Goal: Task Accomplishment & Management: Complete application form

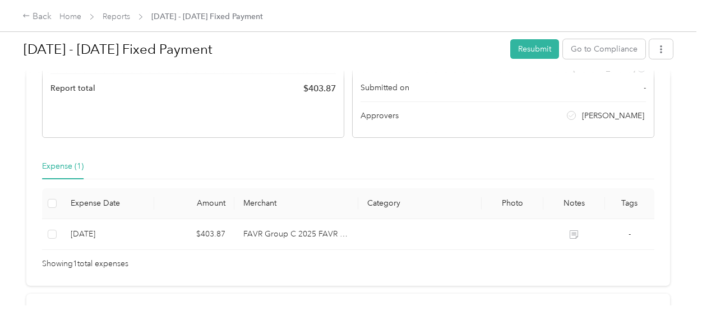
scroll to position [206, 0]
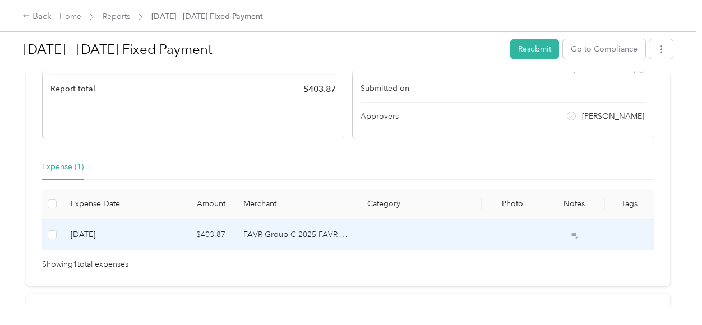
click at [573, 236] on icon at bounding box center [574, 235] width 8 height 8
click at [570, 233] on icon at bounding box center [574, 235] width 8 height 8
click at [262, 235] on td "FAVR Group C 2025 FAVR program" at bounding box center [296, 235] width 123 height 31
click at [263, 235] on td "FAVR Group C 2025 FAVR program" at bounding box center [296, 235] width 123 height 31
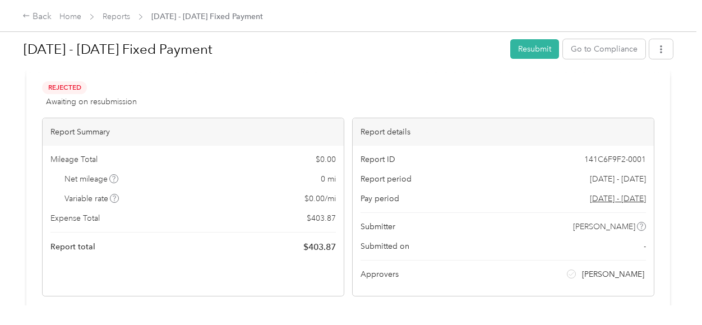
scroll to position [0, 0]
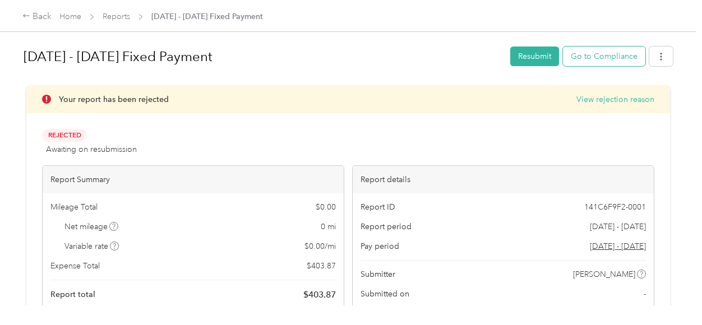
click at [591, 58] on button "Go to Compliance" at bounding box center [604, 57] width 82 height 20
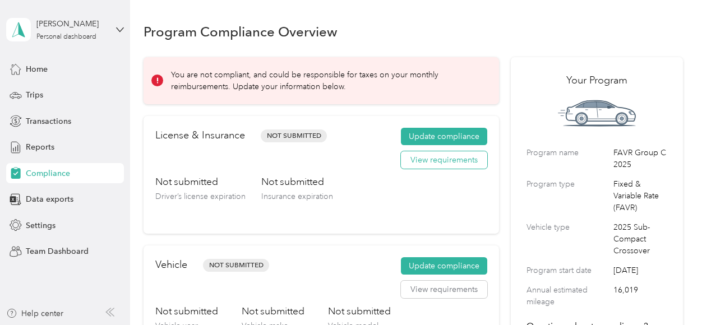
click at [436, 166] on button "View requirements" at bounding box center [444, 160] width 86 height 18
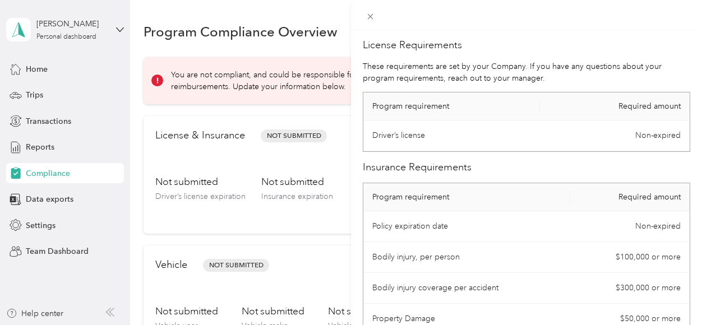
click at [247, 218] on div "License Requirements These requirements are set by your Company. If you have an…" at bounding box center [351, 162] width 702 height 325
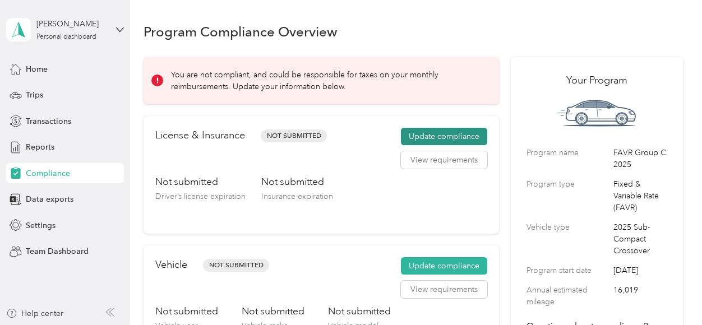
click at [439, 135] on button "Update compliance" at bounding box center [444, 137] width 86 height 18
